Goal: Information Seeking & Learning: Learn about a topic

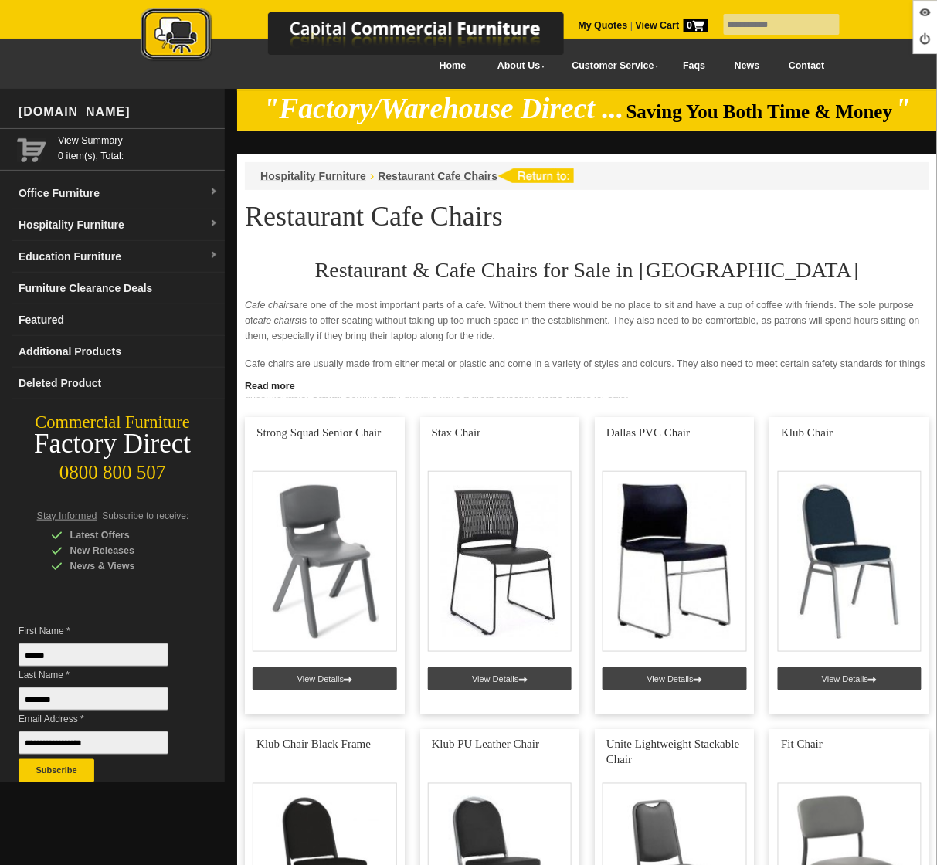
click at [90, 250] on link "Education Furniture" at bounding box center [118, 257] width 212 height 32
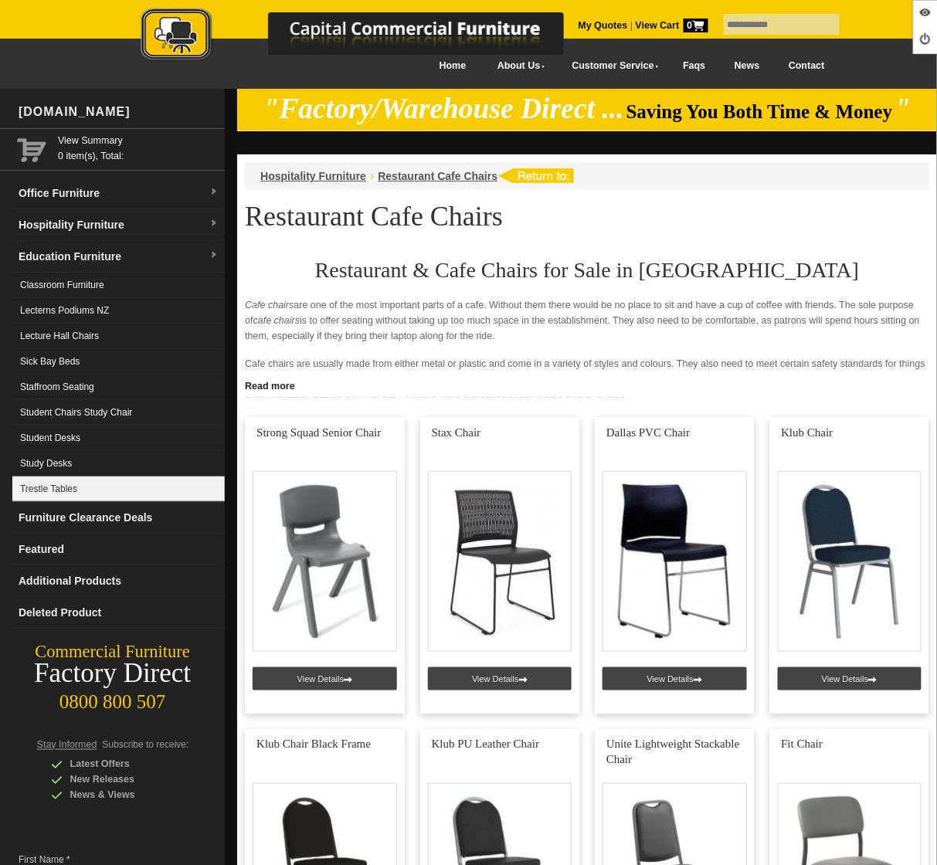
click at [59, 490] on link "Trestle Tables" at bounding box center [118, 488] width 212 height 25
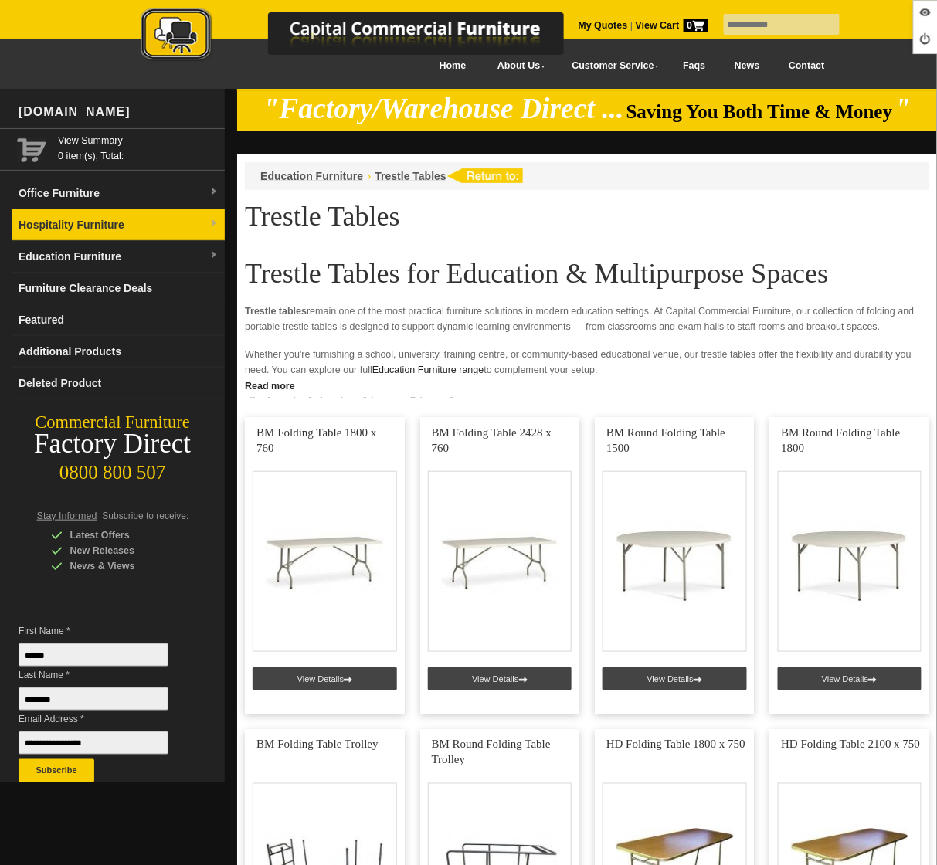
click at [104, 235] on link "Hospitality Furniture" at bounding box center [118, 225] width 212 height 32
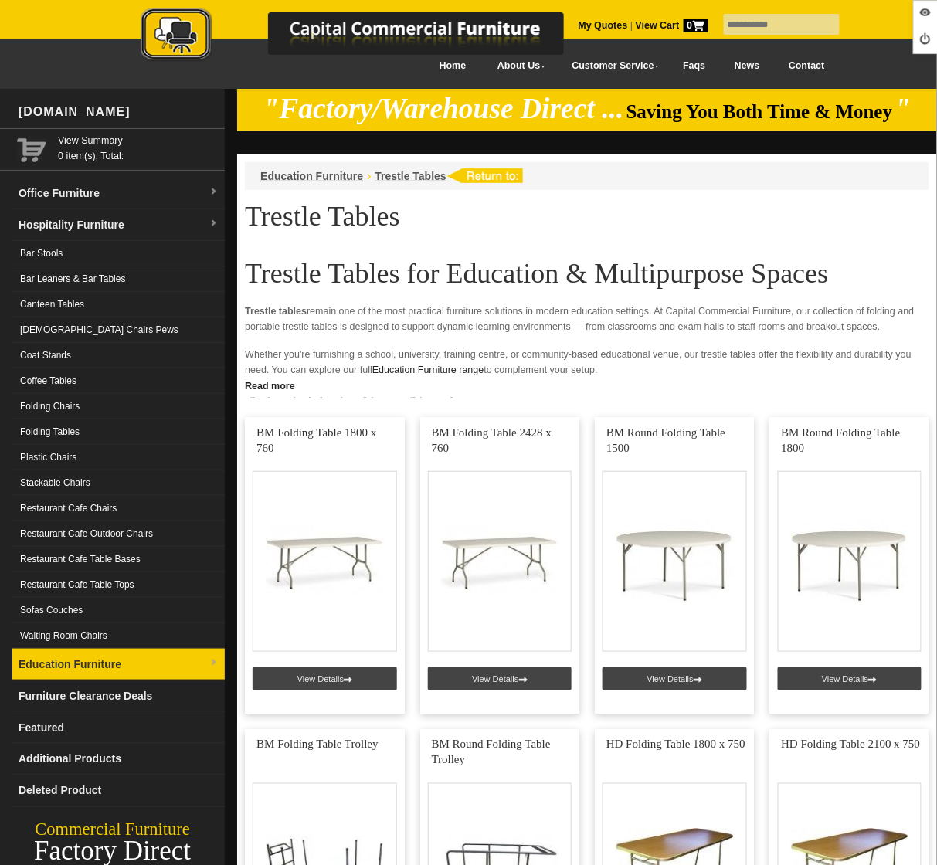
click at [188, 654] on link "Education Furniture" at bounding box center [118, 665] width 212 height 32
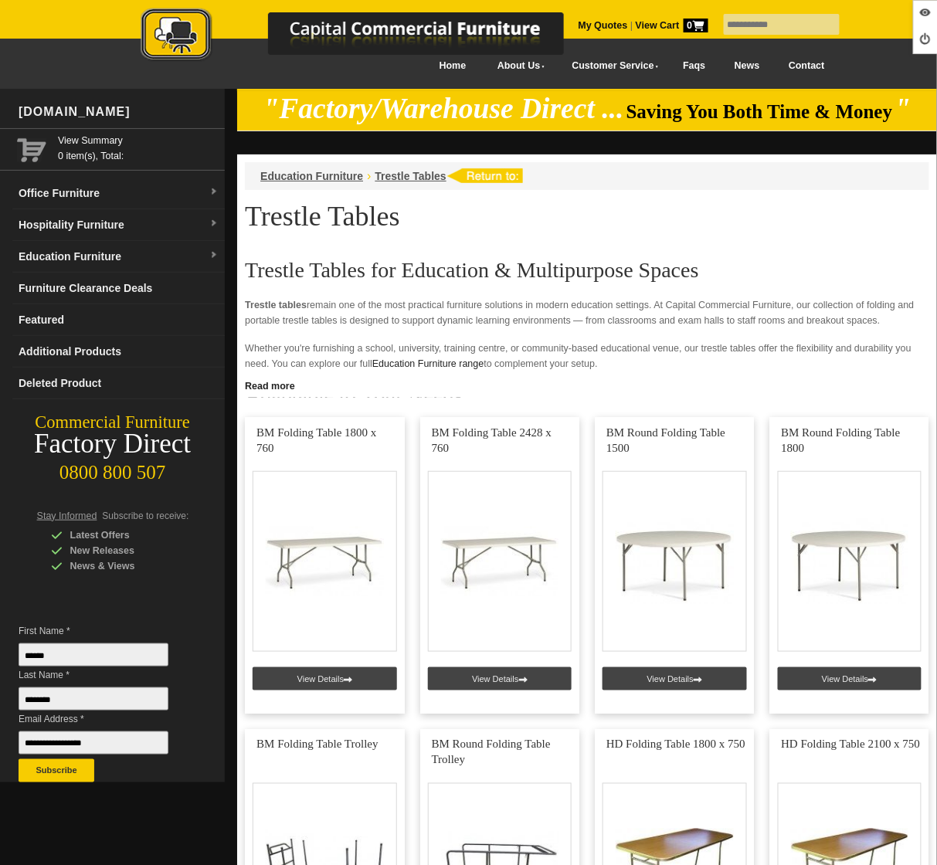
click at [745, 67] on link "News" at bounding box center [747, 66] width 54 height 35
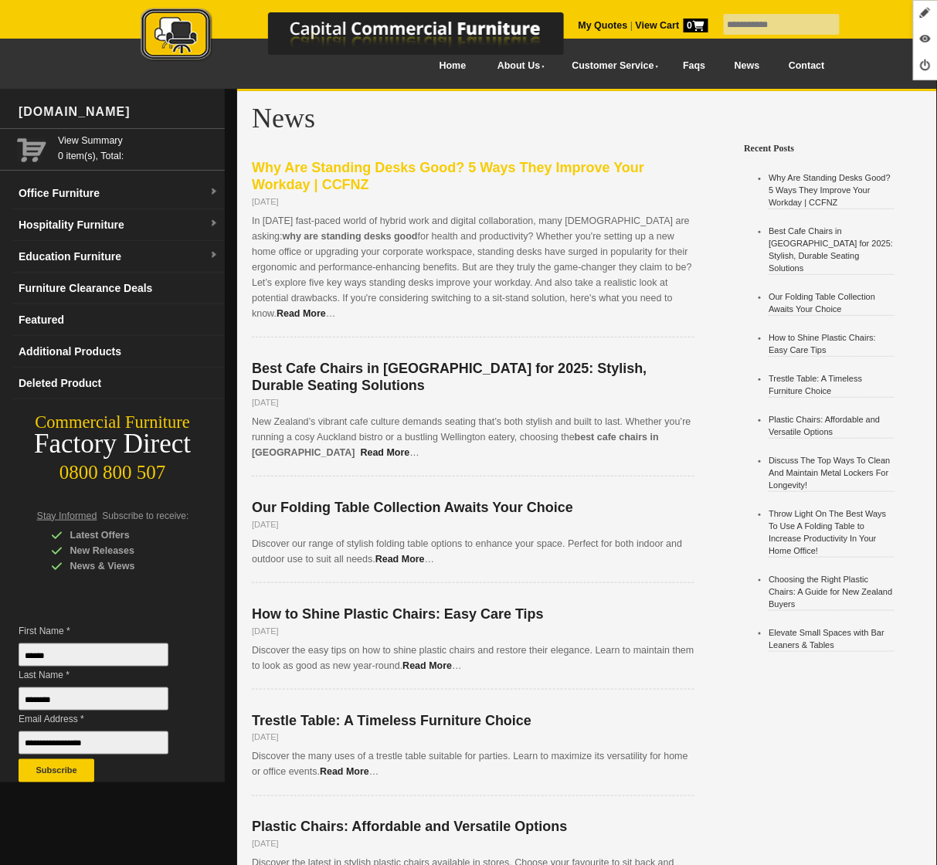
click at [375, 168] on span "Why Are Standing Desks Good? 5 Ways They Improve Your Workday | CCFNZ" at bounding box center [448, 176] width 392 height 32
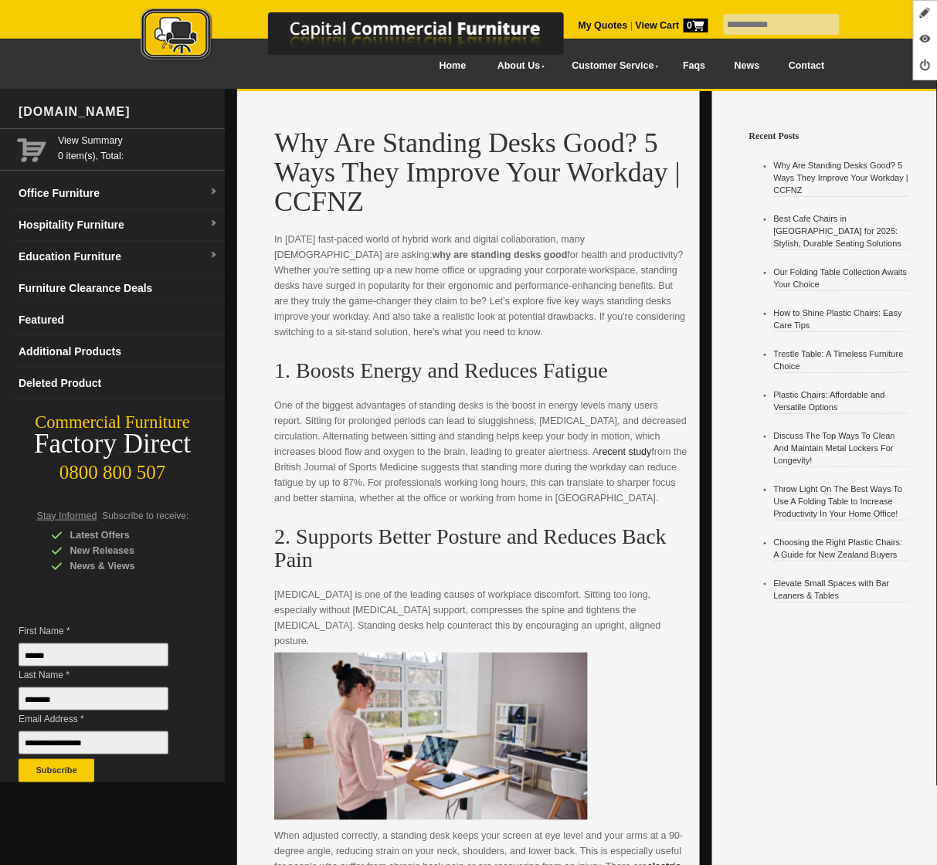
click at [744, 63] on link "News" at bounding box center [747, 66] width 54 height 35
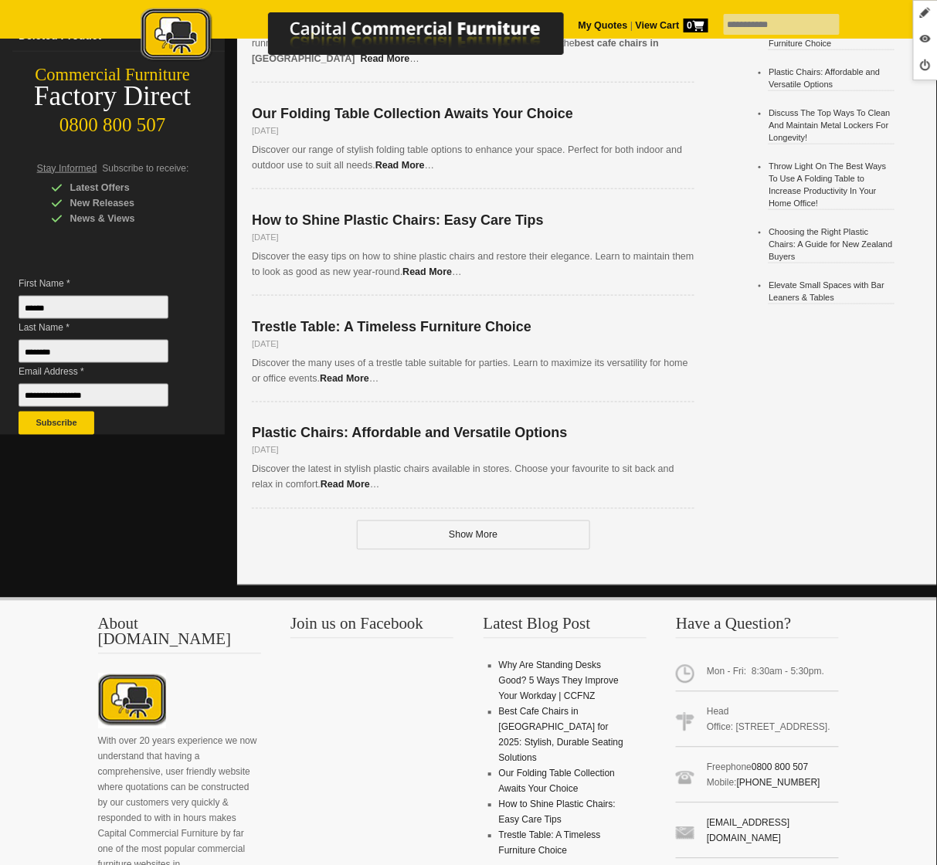
scroll to position [417, 0]
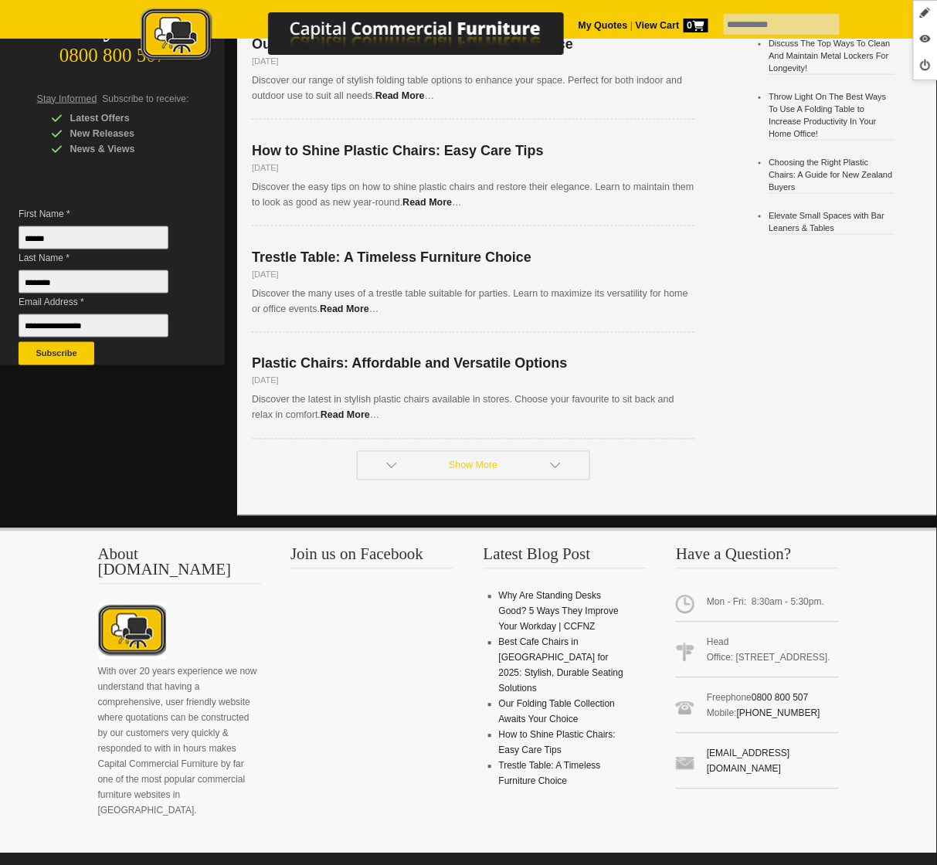
click at [533, 451] on link "Show More" at bounding box center [473, 465] width 233 height 29
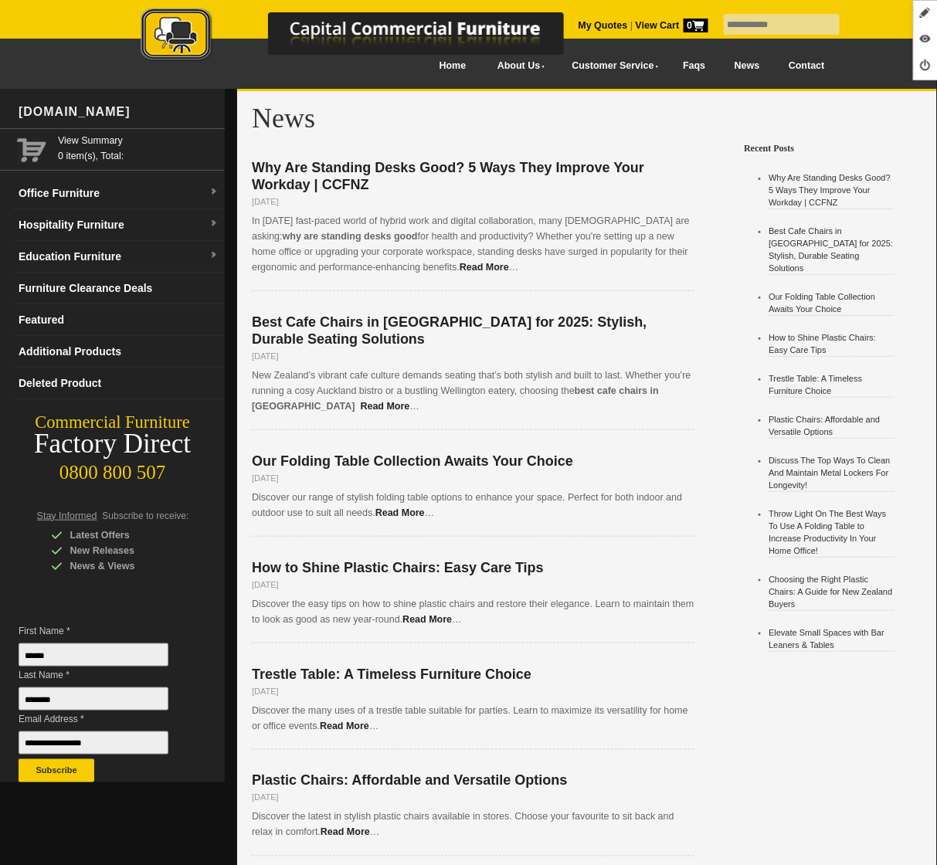
click at [743, 65] on link "News" at bounding box center [747, 66] width 54 height 35
click at [501, 268] on link "Read More" at bounding box center [483, 267] width 49 height 11
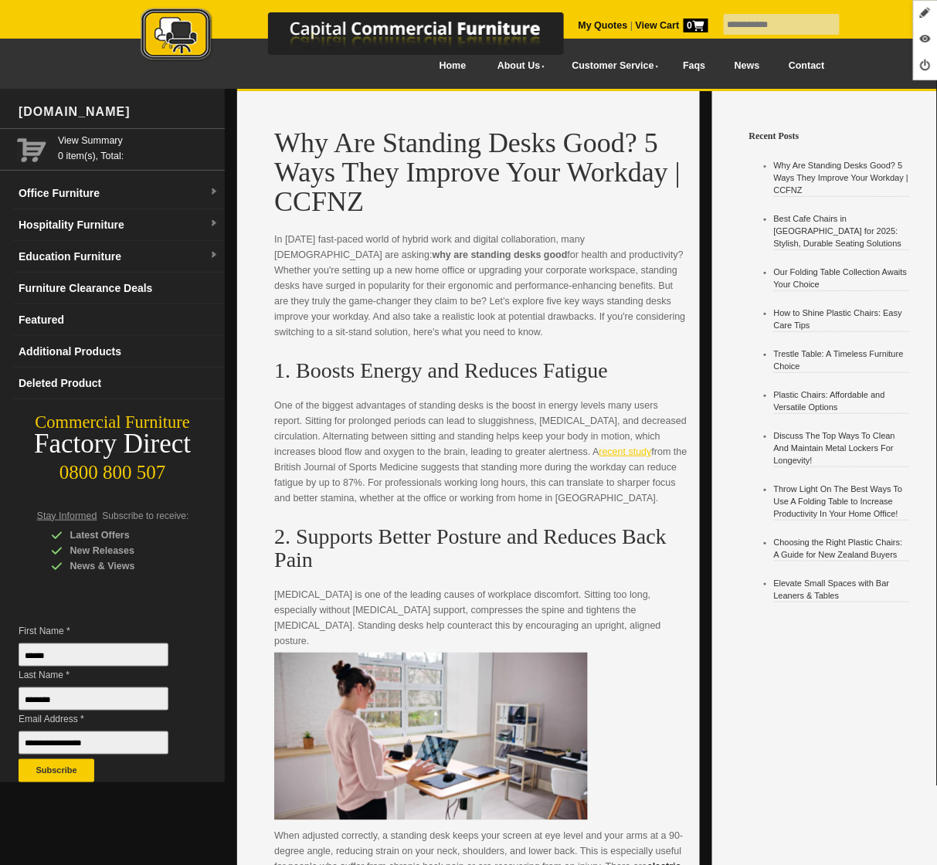
click at [612, 446] on link "recent study" at bounding box center [625, 451] width 53 height 11
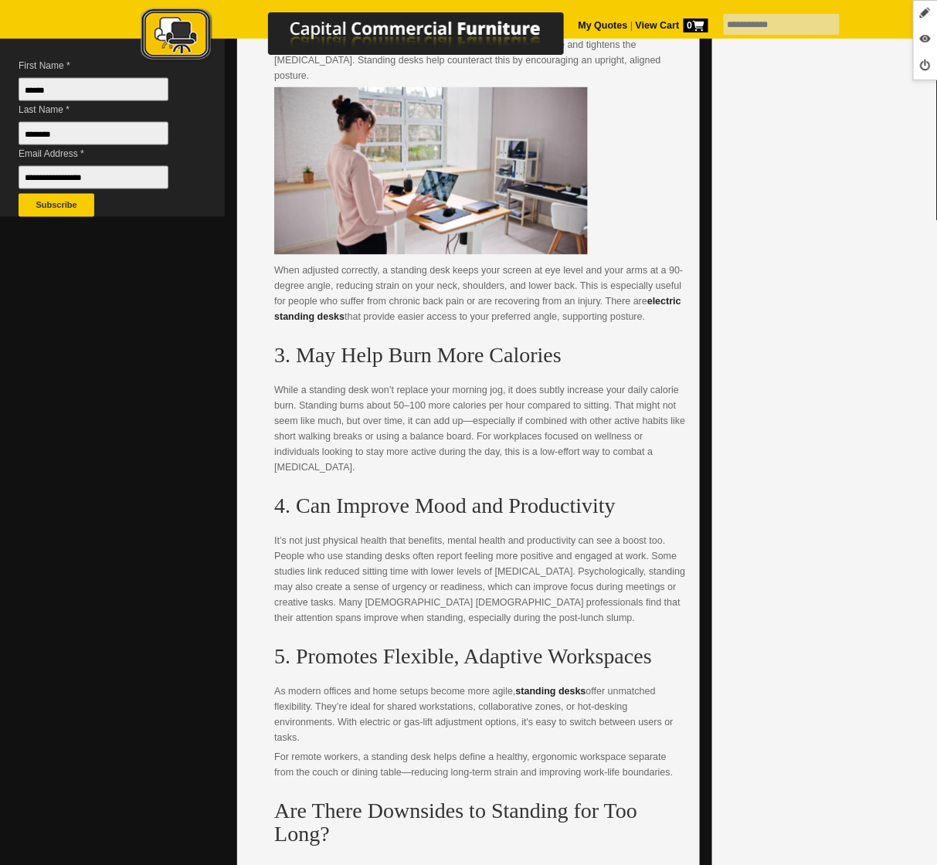
scroll to position [625, 0]
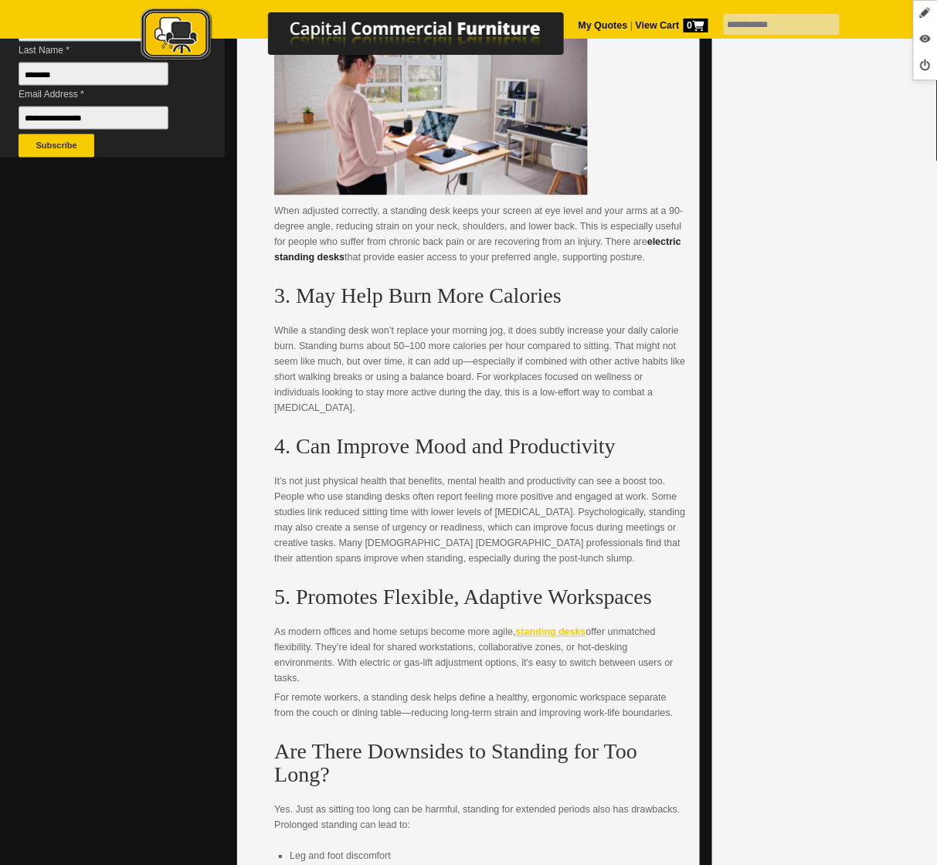
click at [562, 627] on strong "standing desks" at bounding box center [551, 632] width 70 height 11
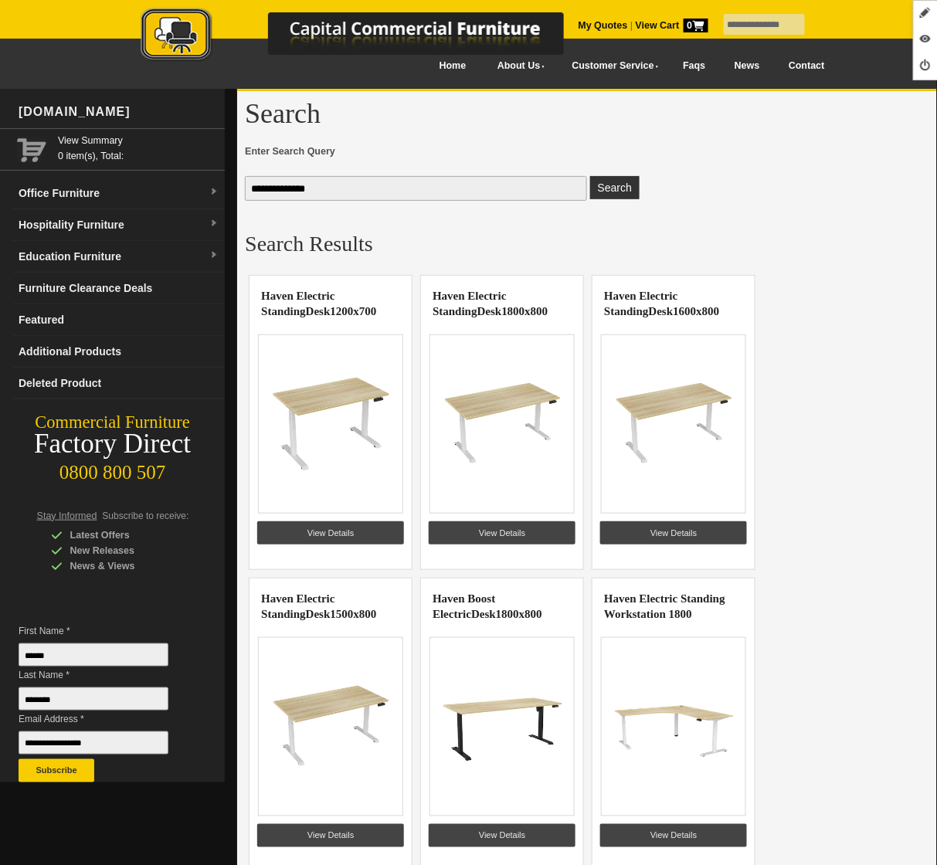
click at [196, 38] on img at bounding box center [368, 36] width 540 height 56
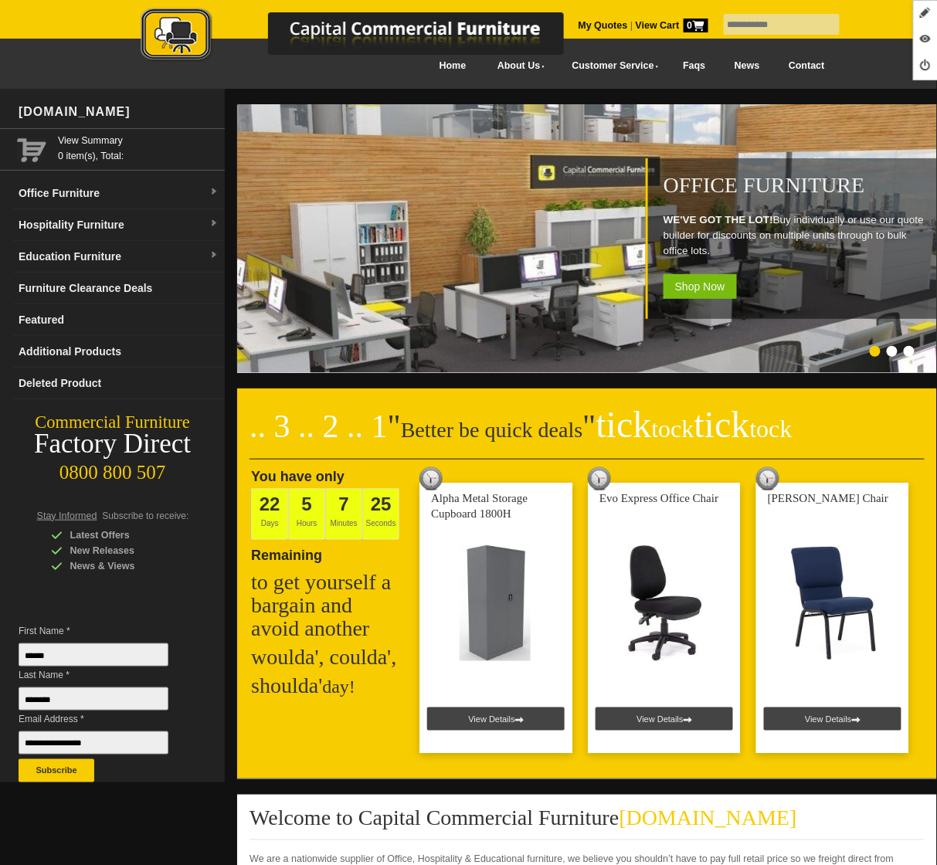
click at [741, 69] on link "News" at bounding box center [747, 66] width 54 height 35
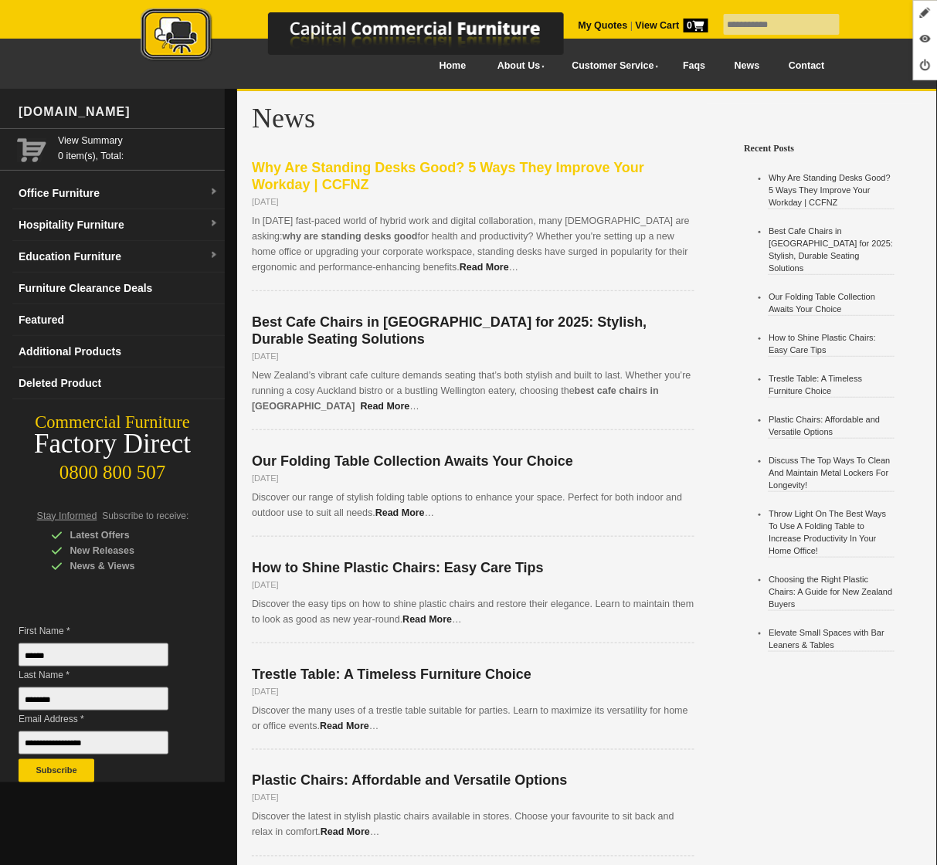
click at [425, 174] on span "Why Are Standing Desks Good? 5 Ways They Improve Your Workday | CCFNZ" at bounding box center [448, 176] width 392 height 32
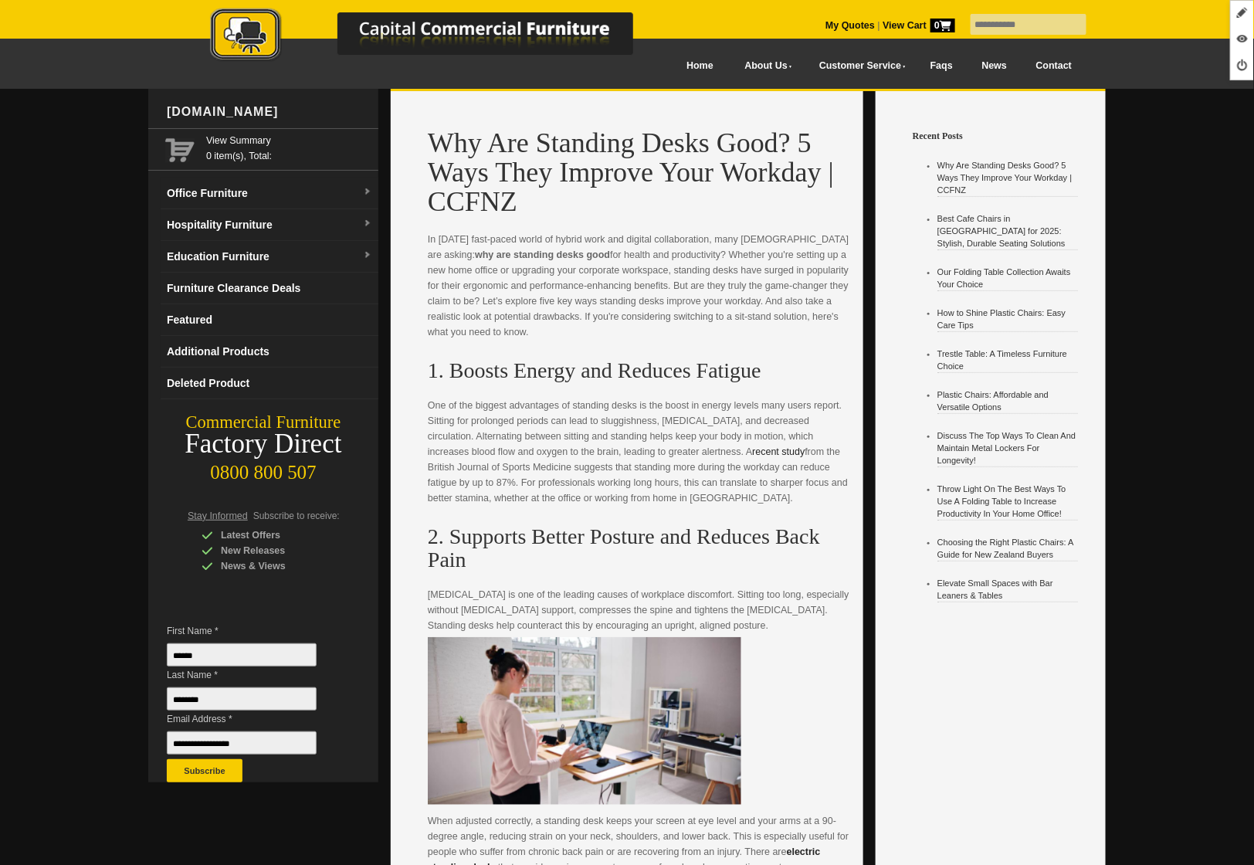
click at [253, 43] on img at bounding box center [438, 36] width 540 height 56
